Goal: Task Accomplishment & Management: Complete application form

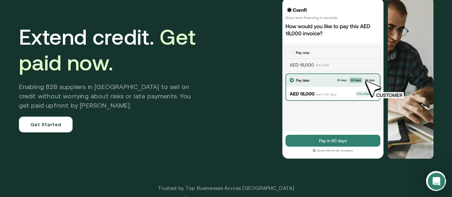
scroll to position [71, 0]
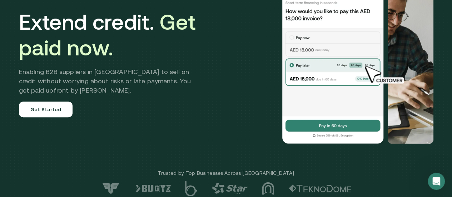
click at [307, 143] on img at bounding box center [333, 63] width 104 height 161
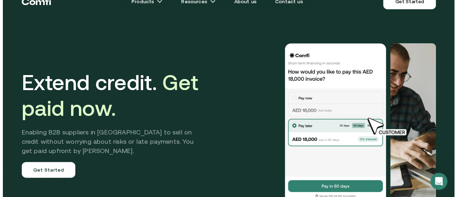
scroll to position [0, 0]
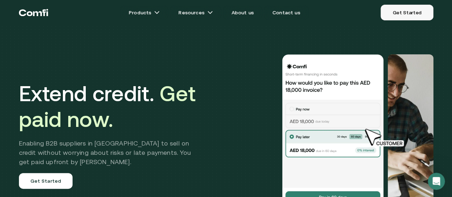
click at [391, 14] on link "Get Started" at bounding box center [406, 13] width 52 height 16
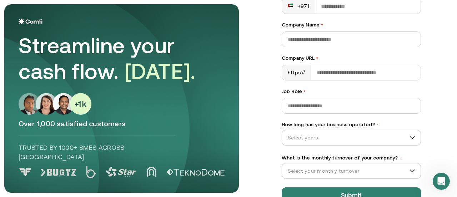
scroll to position [143, 0]
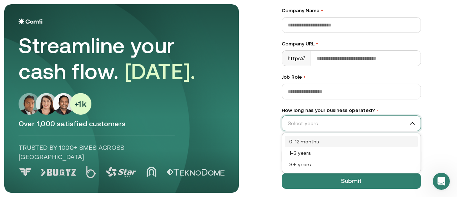
click at [301, 125] on input "How long has your business operated? •" at bounding box center [348, 123] width 132 height 11
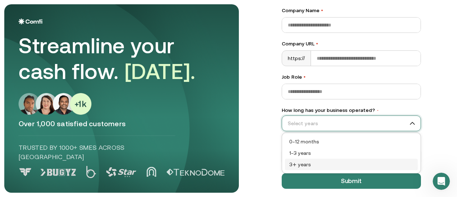
click at [298, 162] on div "3+ years" at bounding box center [351, 164] width 124 height 8
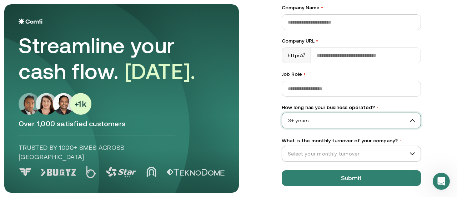
scroll to position [148, 0]
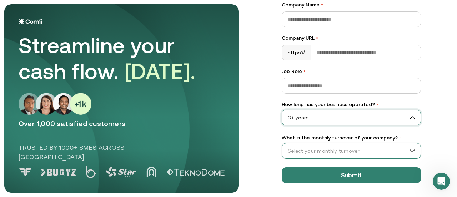
click at [336, 148] on input "What is the monthly turnover of your company? •" at bounding box center [348, 150] width 132 height 11
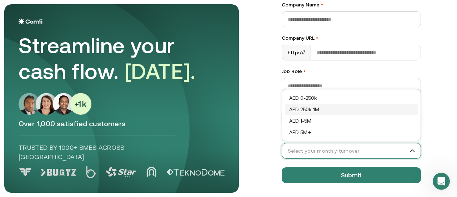
click at [323, 108] on div "AED 250k-1M" at bounding box center [351, 109] width 124 height 8
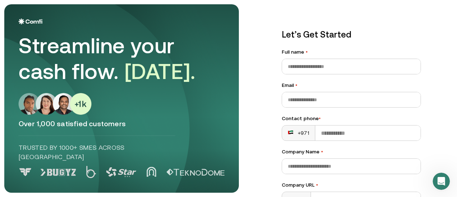
scroll to position [0, 0]
